Goal: Check status

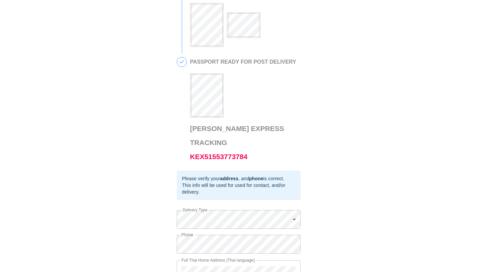
scroll to position [271, 0]
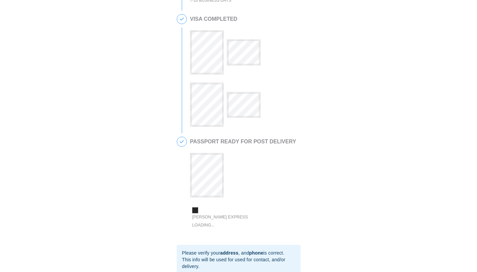
scroll to position [271, 0]
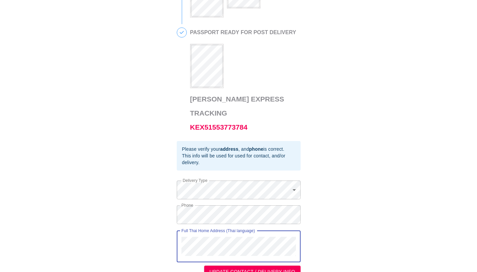
click at [170, 234] on div "This is a secure link , and your information is safe . 1 PASSPORT RECEIVED [PER…" at bounding box center [238, 7] width 463 height 542
